Goal: Information Seeking & Learning: Find specific fact

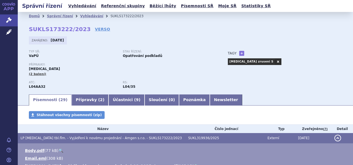
scroll to position [55, 0]
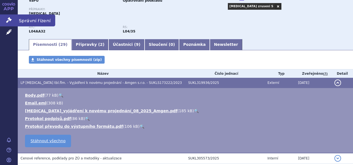
click at [10, 16] on link "Správní řízení" at bounding box center [9, 20] width 18 height 12
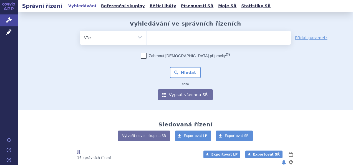
click at [195, 36] on ul at bounding box center [219, 37] width 144 height 12
click at [147, 36] on select at bounding box center [146, 37] width 0 height 14
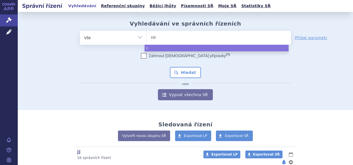
type input "cose"
type input "cosent"
type input "cosenty"
type input "cosentyx"
select select "cosentyx"
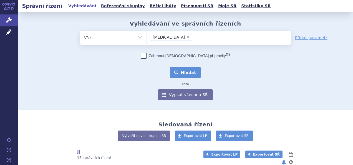
click at [193, 71] on button "Hledat" at bounding box center [185, 72] width 31 height 11
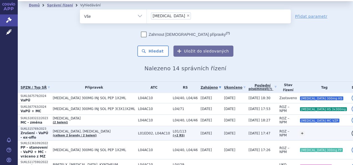
scroll to position [28, 0]
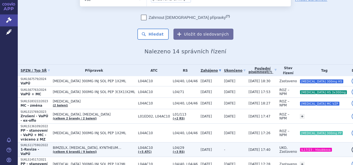
click at [50, 147] on p "1-Revize - VaPÚ" at bounding box center [35, 151] width 29 height 9
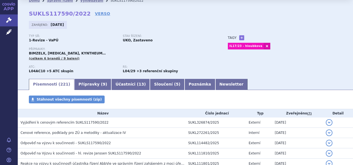
scroll to position [28, 0]
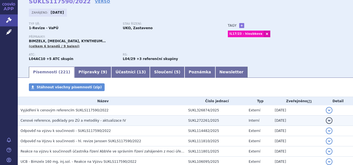
click at [73, 121] on span "Cenové reference, podklady pro ZÚ a metodiky - aktualizace IV" at bounding box center [73, 120] width 105 height 4
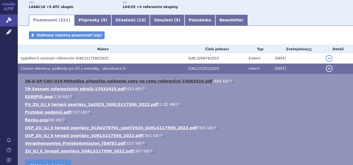
scroll to position [83, 0]
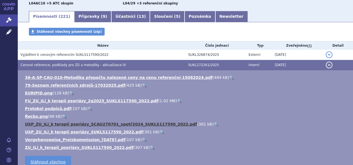
click at [61, 125] on link "USP_ZU_ILi_k terapii psoriázy_SCAU270701_spotř2024_SUKLS117590_2022.pdf" at bounding box center [111, 124] width 172 height 4
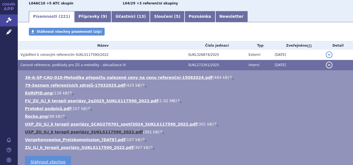
click at [59, 132] on link "USP_ZU_ILi_k terapii psoriázy_SUKLS117590_2022.pdf" at bounding box center [84, 131] width 118 height 4
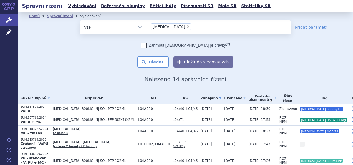
click at [170, 25] on li "× cosentyx" at bounding box center [171, 26] width 40 height 7
click at [147, 25] on select "cosentyx" at bounding box center [146, 27] width 0 height 14
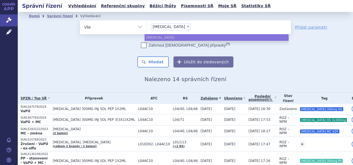
click at [186, 26] on span "×" at bounding box center [187, 26] width 3 height 3
click at [147, 26] on select "cosentyx" at bounding box center [146, 27] width 0 height 14
select select
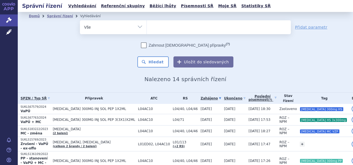
click at [170, 28] on ul at bounding box center [219, 26] width 144 height 12
click at [147, 28] on select "cosentyx" at bounding box center [146, 27] width 0 height 14
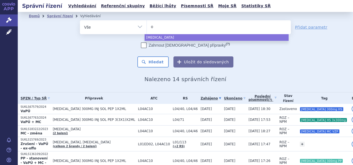
type input "ot"
type input "otez"
type input "[MEDICAL_DATA]"
select select "[MEDICAL_DATA]"
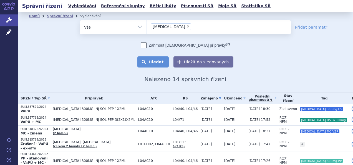
click at [158, 58] on button "Hledat" at bounding box center [152, 61] width 31 height 11
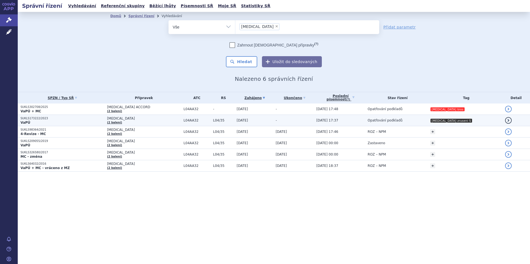
click at [289, 120] on td "-" at bounding box center [293, 120] width 41 height 11
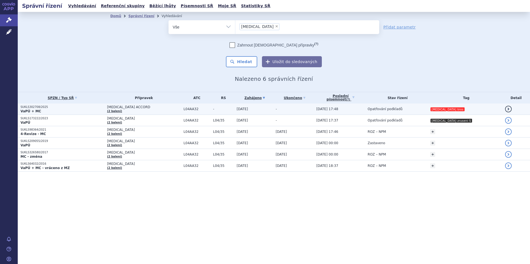
click at [44, 109] on p "SUKLS302708/2025" at bounding box center [63, 107] width 84 height 4
click at [44, 112] on p "VaPÚ + MC" at bounding box center [63, 111] width 84 height 4
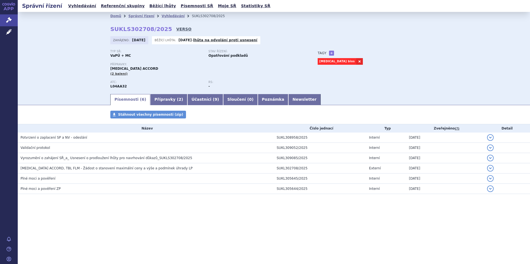
click at [176, 29] on link "VERSO" at bounding box center [183, 29] width 15 height 6
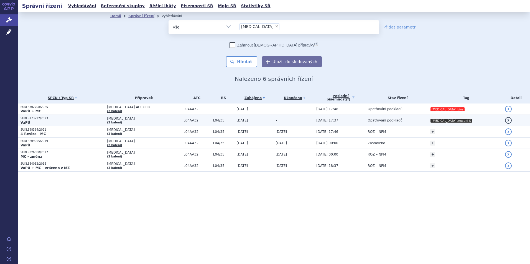
click at [427, 123] on td "Opatřování podkladů" at bounding box center [396, 120] width 63 height 11
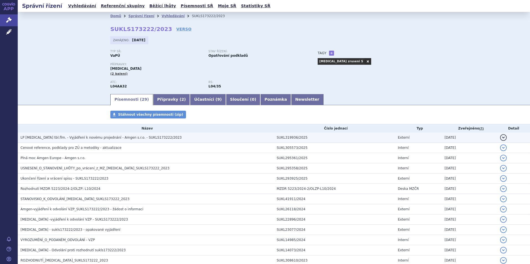
click at [54, 137] on span "LP OTEZLA tbl.flm. - Vyjádření k novému projednání - Amgen s.r.o. - SUKLS173222…" at bounding box center [101, 138] width 161 height 4
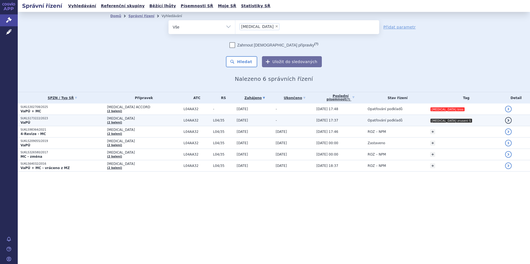
click at [60, 121] on p "VaPÚ" at bounding box center [63, 123] width 84 height 4
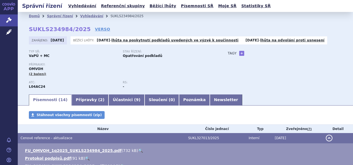
click at [82, 13] on li "Vyhledávání" at bounding box center [95, 16] width 30 height 8
click at [86, 14] on link "Vyhledávání" at bounding box center [91, 16] width 23 height 4
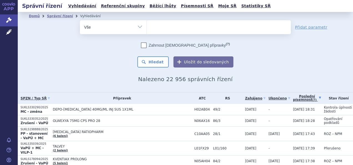
click at [165, 22] on ul at bounding box center [219, 26] width 144 height 12
click at [147, 22] on select at bounding box center [146, 27] width 0 height 14
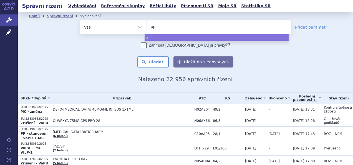
type input "apr"
type input "apre"
type input "apremi"
type input "apremil"
type input "apremilas"
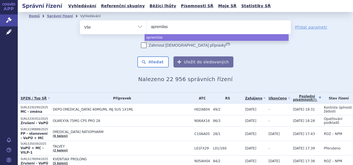
type input "apremilast"
type input "apremilast a"
type input "apremilast acc"
type input "apremilast accor"
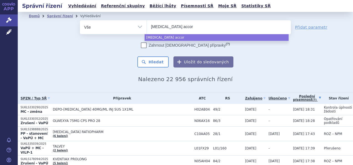
type input "apremilast accord"
select select "apremilast accord"
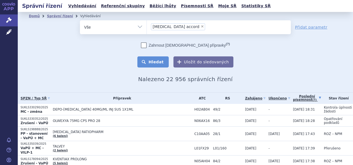
click at [150, 58] on button "Hledat" at bounding box center [152, 61] width 31 height 11
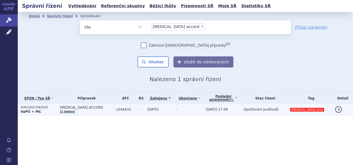
click at [124, 112] on td "L04AA32" at bounding box center [124, 109] width 22 height 11
